Goal: Find specific page/section: Find specific page/section

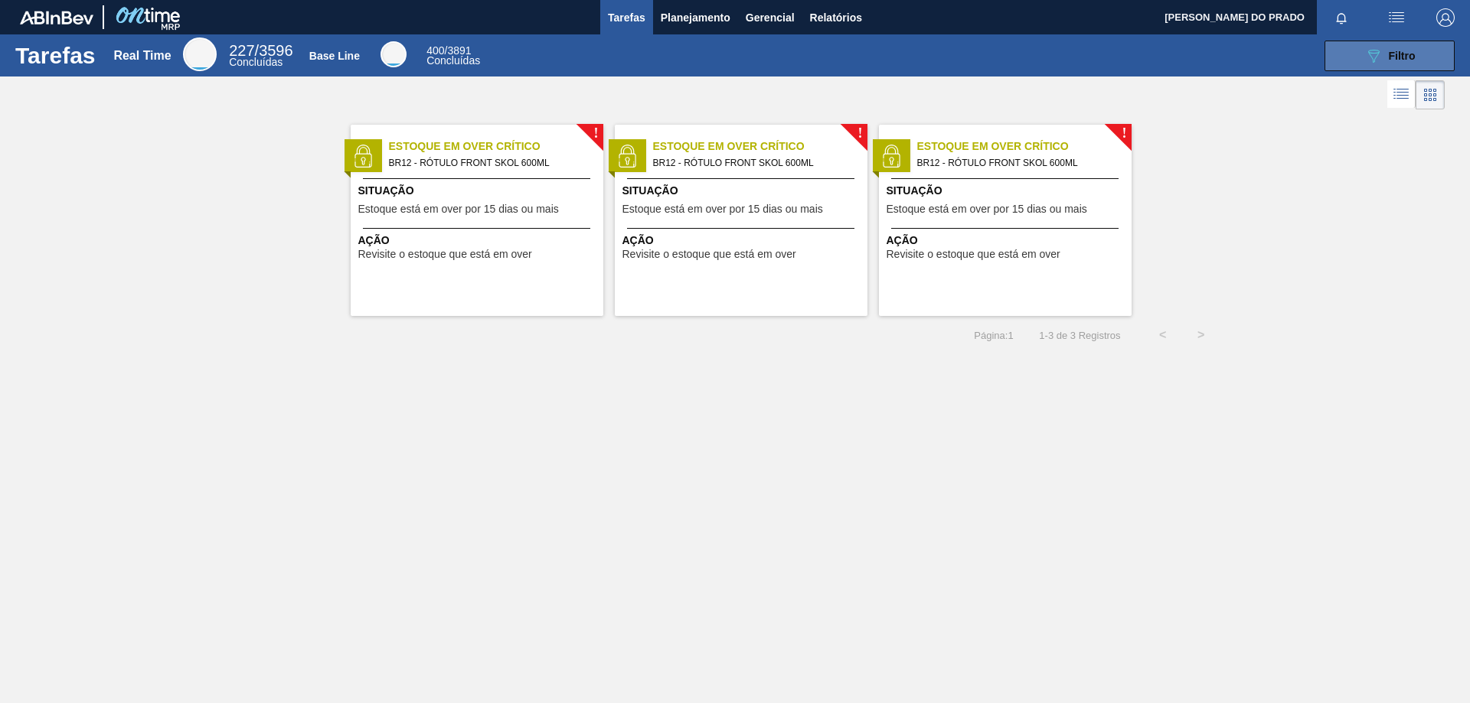
click at [1401, 59] on span "Filtro" at bounding box center [1401, 56] width 27 height 12
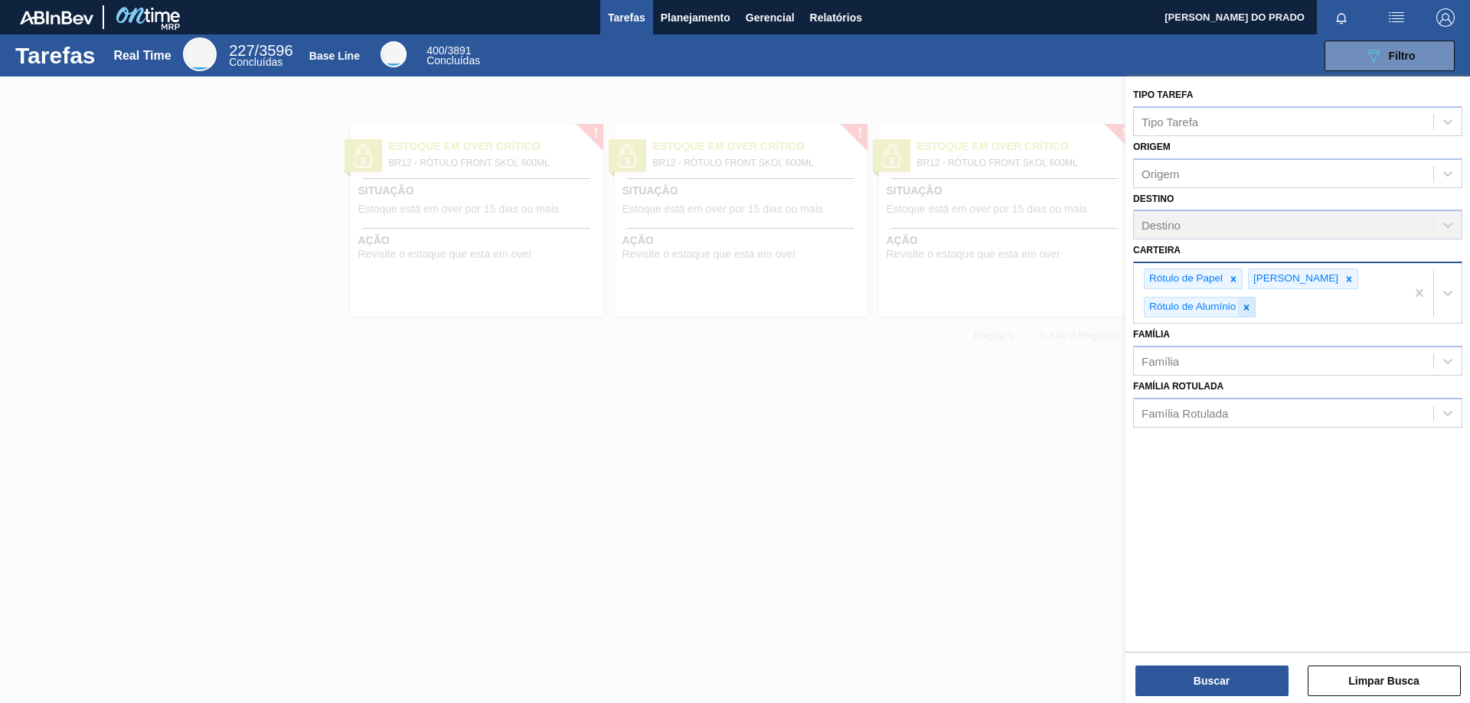
click at [1245, 305] on icon at bounding box center [1246, 307] width 5 height 5
click at [1232, 279] on icon at bounding box center [1233, 279] width 11 height 11
click at [1239, 278] on icon at bounding box center [1244, 279] width 11 height 11
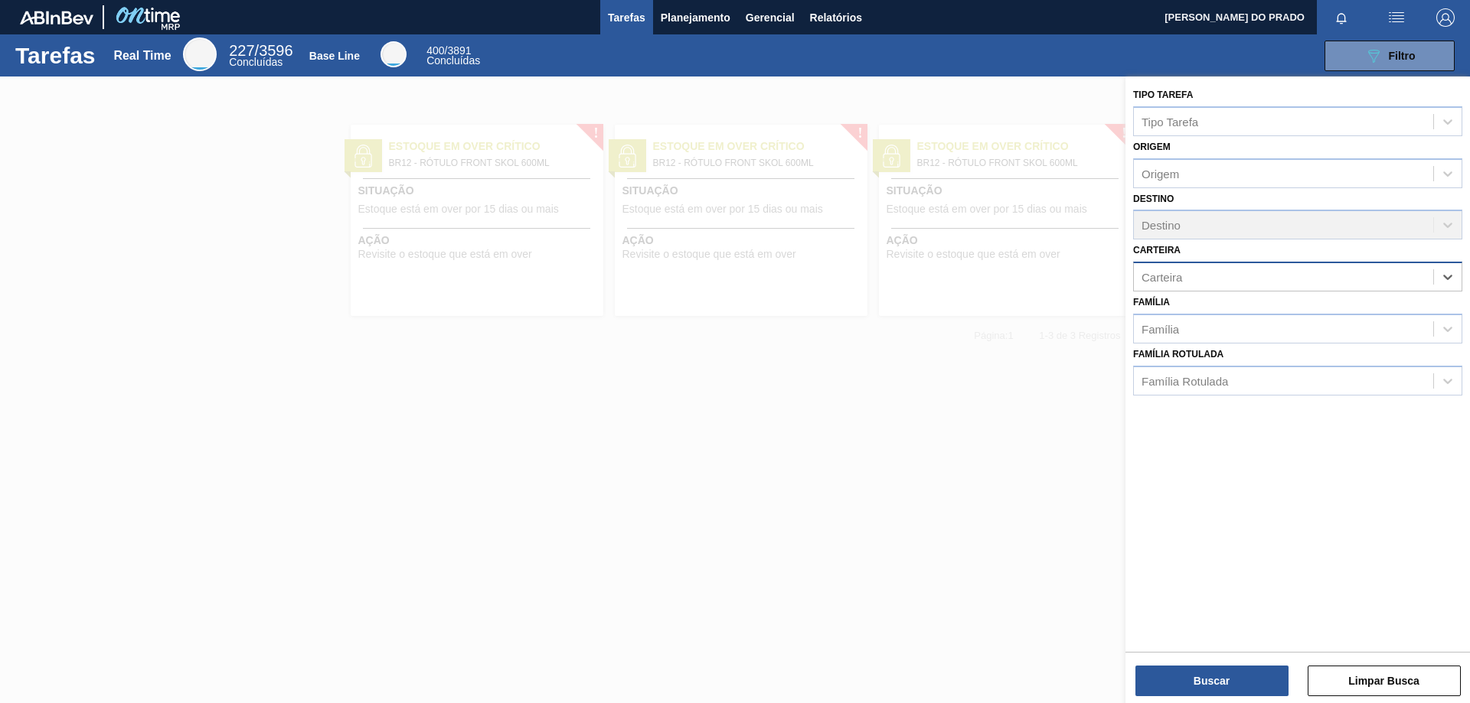
click at [1191, 276] on div "Carteira" at bounding box center [1283, 277] width 299 height 22
type input "filme"
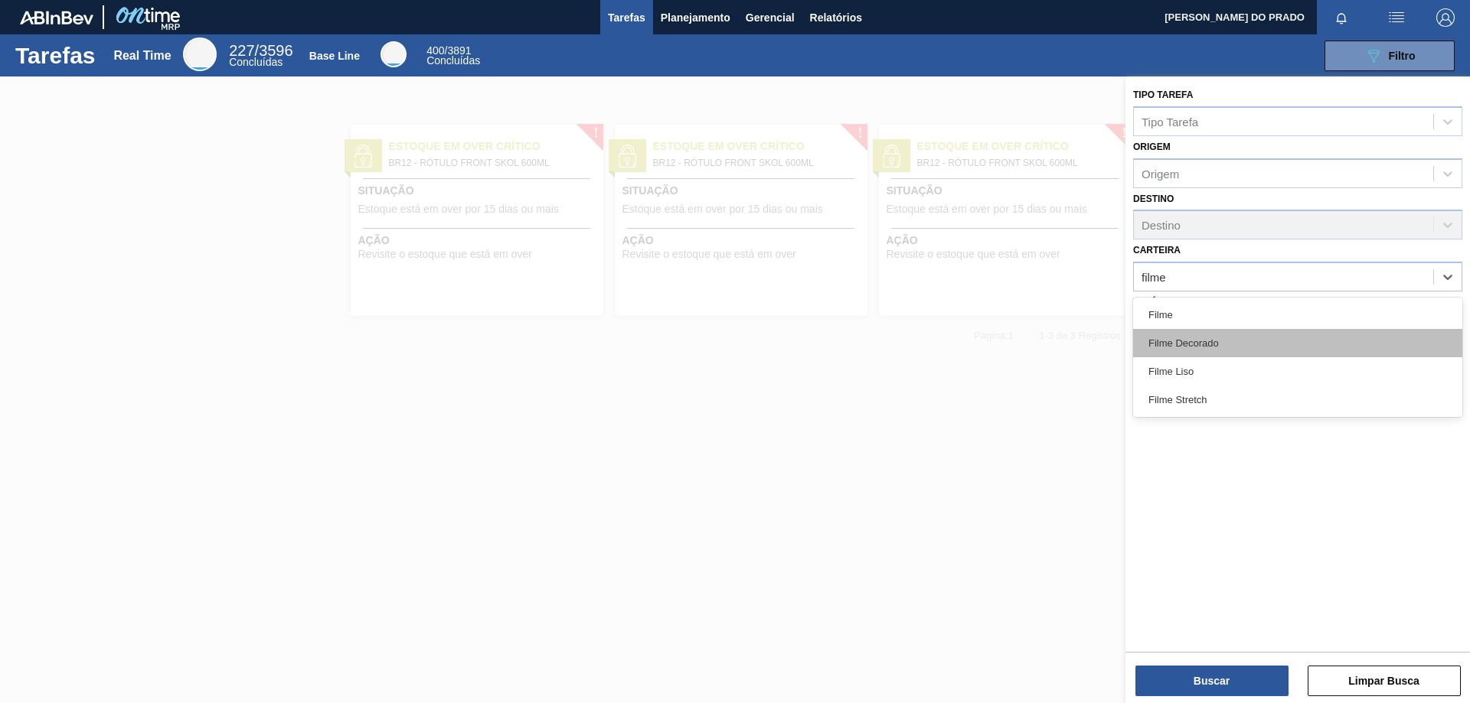
click at [1216, 336] on div "Filme Decorado" at bounding box center [1297, 343] width 329 height 28
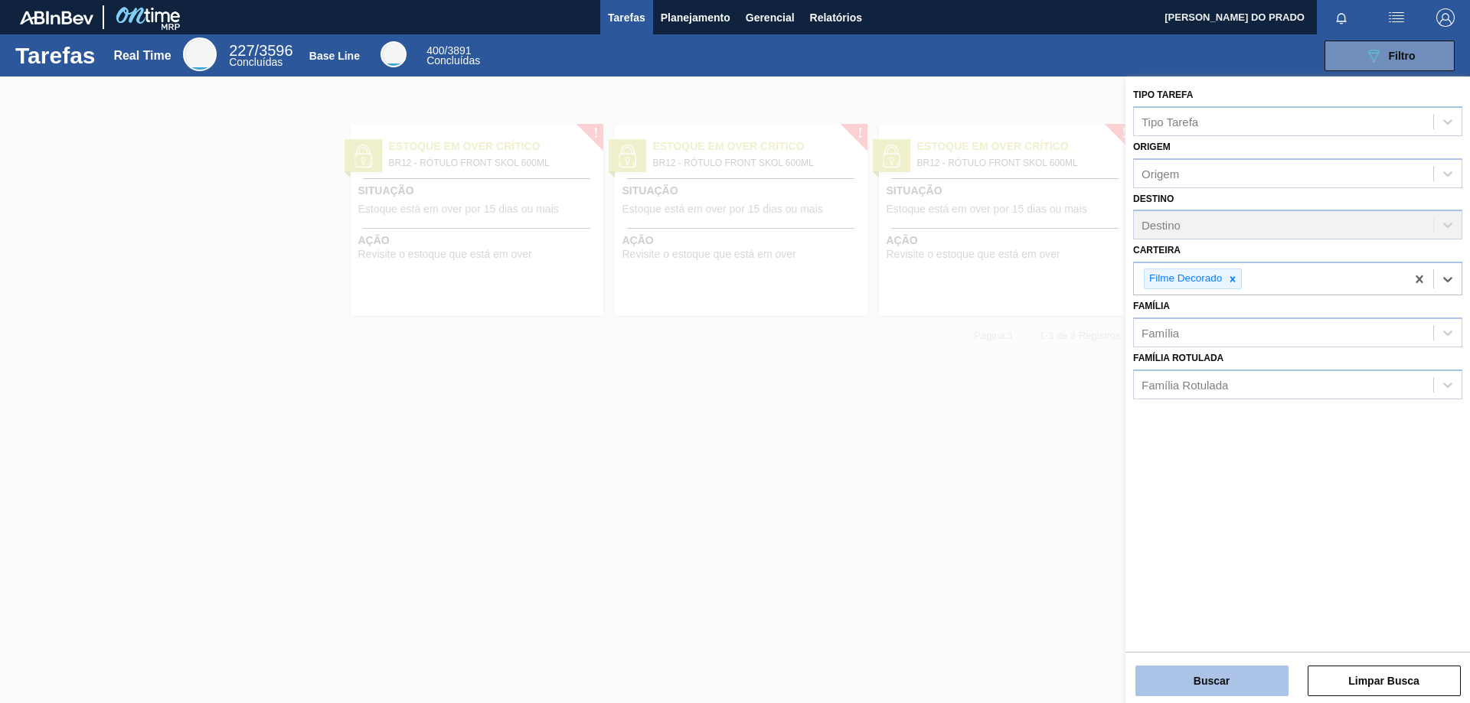
click at [1202, 671] on button "Buscar" at bounding box center [1211, 681] width 153 height 31
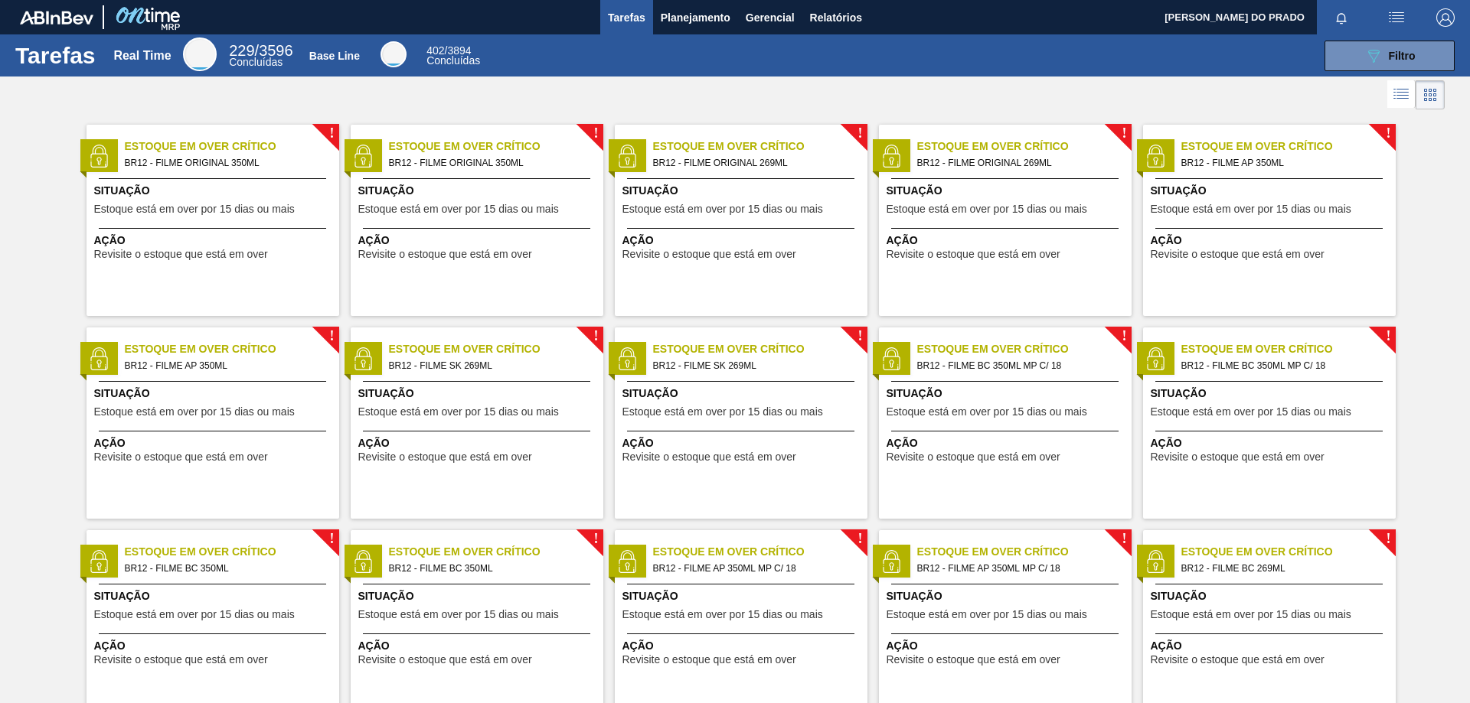
click at [256, 159] on span "BR12 - FILME ORIGINAL 350ML" at bounding box center [226, 163] width 202 height 17
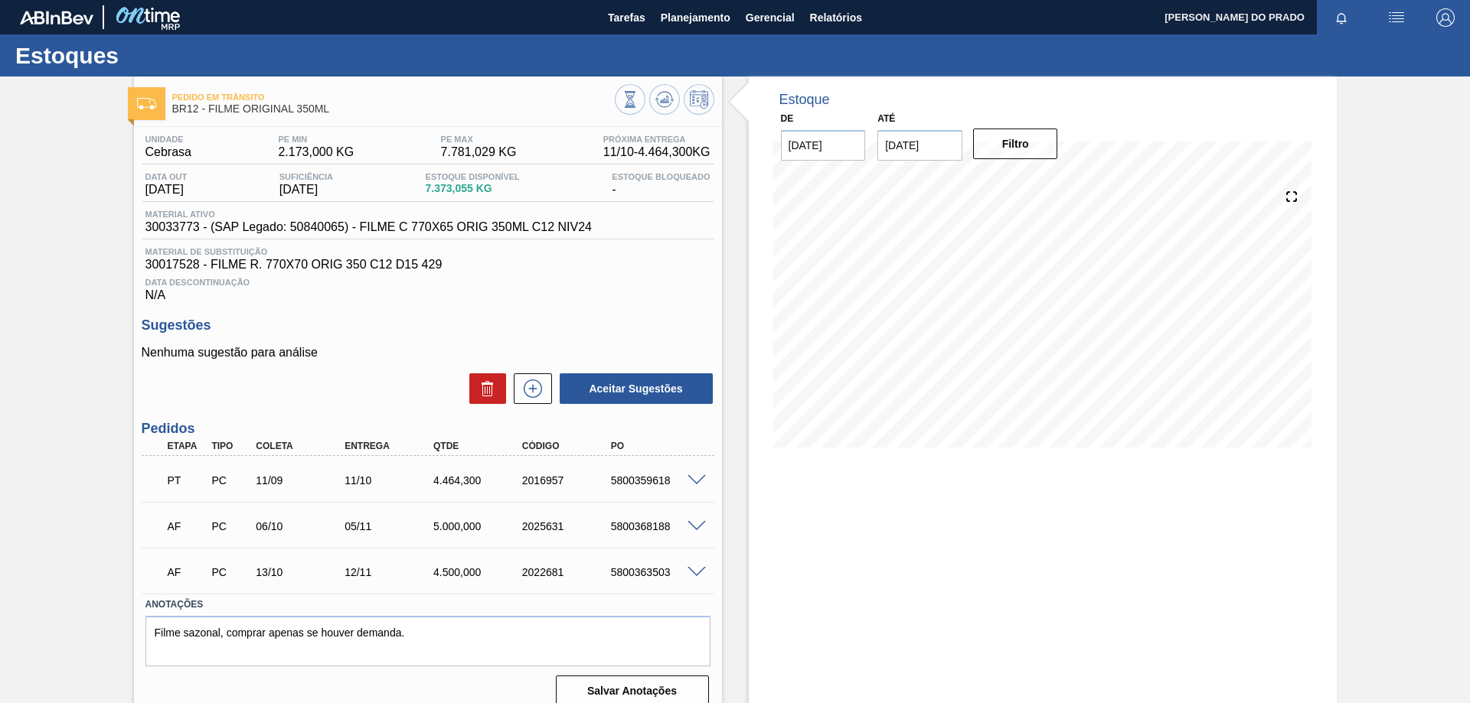
click at [695, 478] on span at bounding box center [696, 480] width 18 height 11
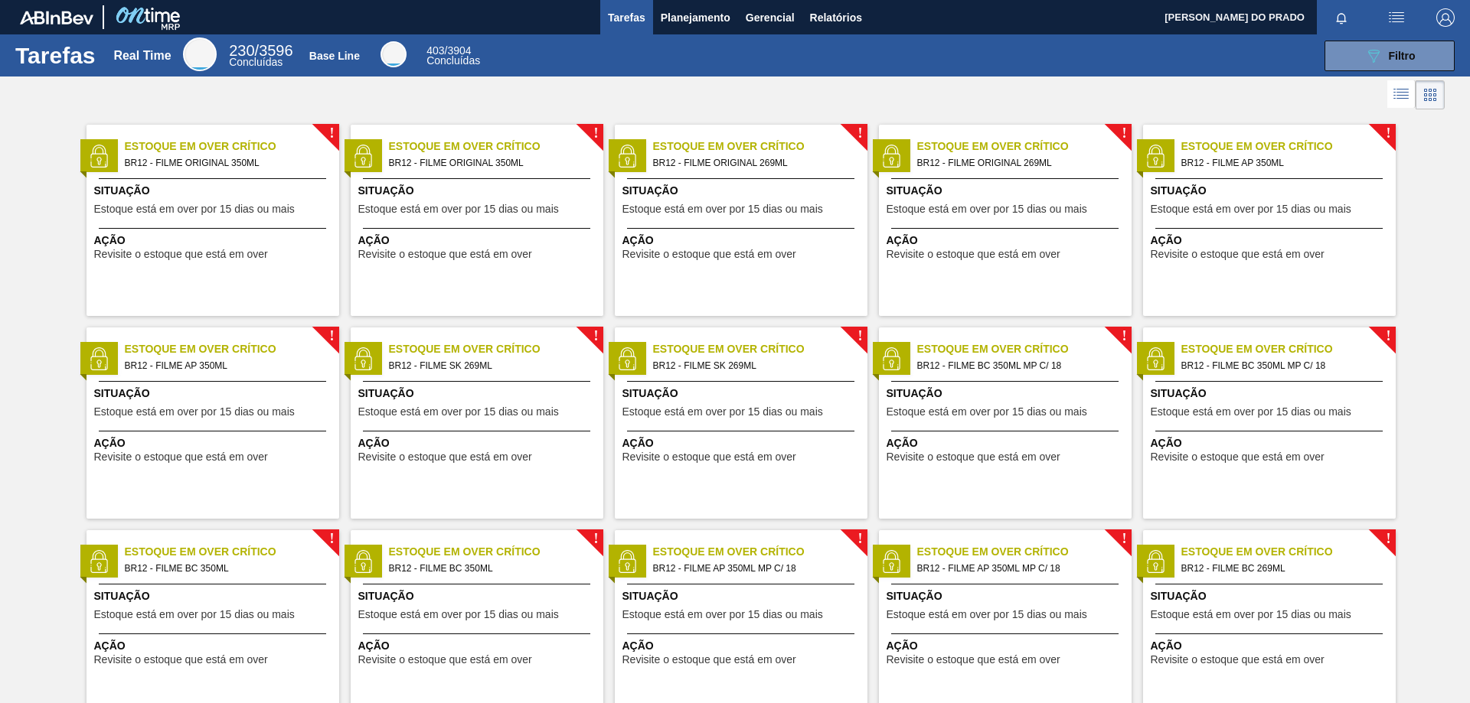
click at [1037, 366] on span "BR12 - FILME BC 350ML MP C/ 18" at bounding box center [1018, 365] width 202 height 17
click at [1037, 366] on main "Tarefas Planejamento Gerencial Relatórios WEBER OLIVEIRA DO PRADO Marcar todas …" at bounding box center [735, 351] width 1470 height 703
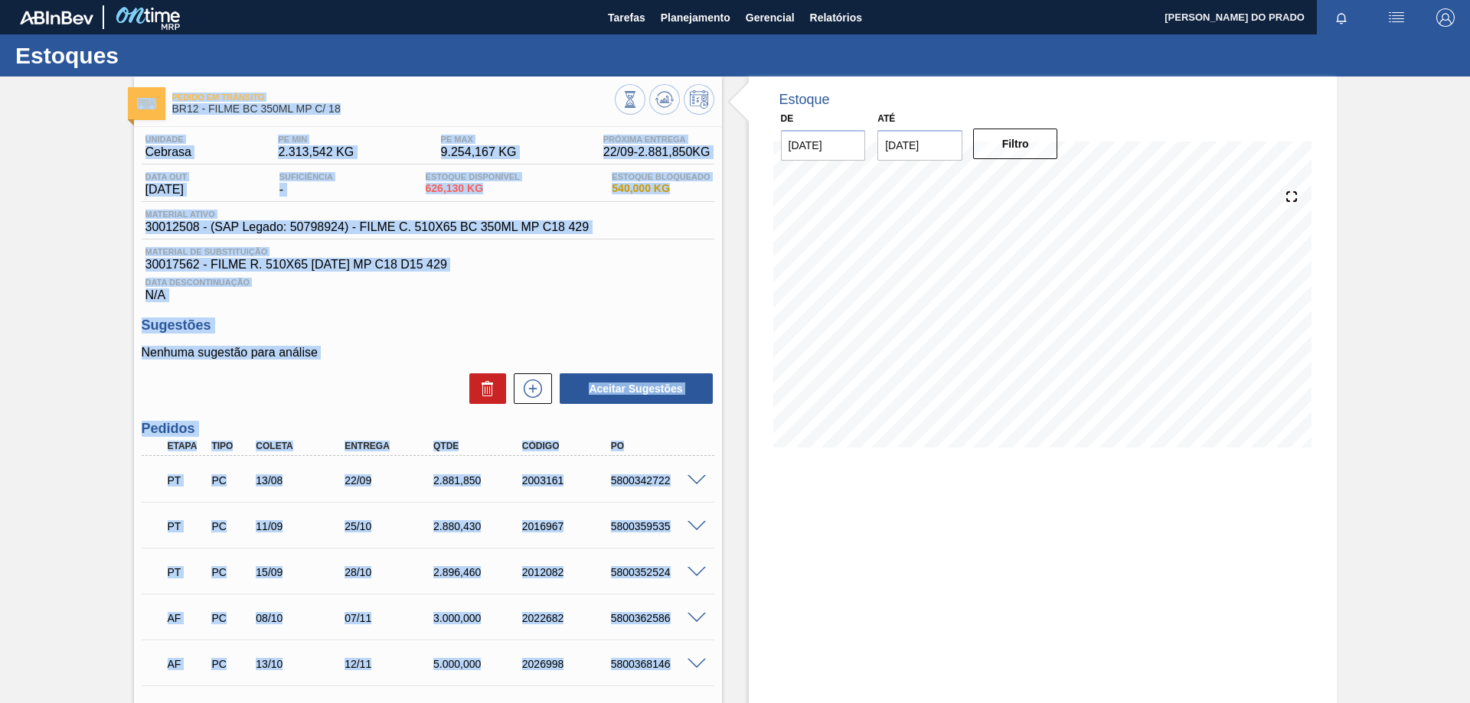
click at [601, 293] on div "Data Descontinuação N/A" at bounding box center [428, 287] width 573 height 31
click at [400, 348] on p "Nenhuma sugestão para análise" at bounding box center [428, 353] width 573 height 14
